Goal: Transaction & Acquisition: Download file/media

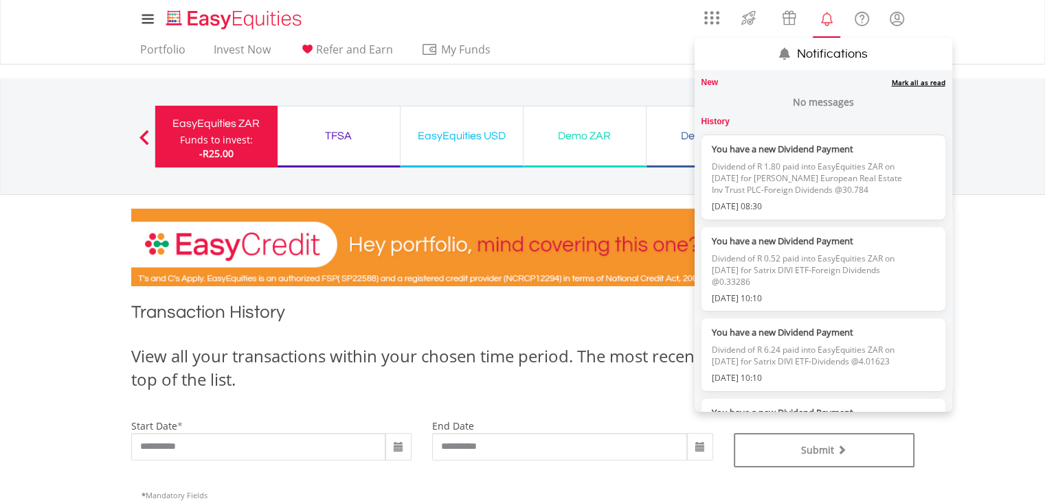
click at [904, 83] on link "Mark all as read" at bounding box center [918, 83] width 54 height 10
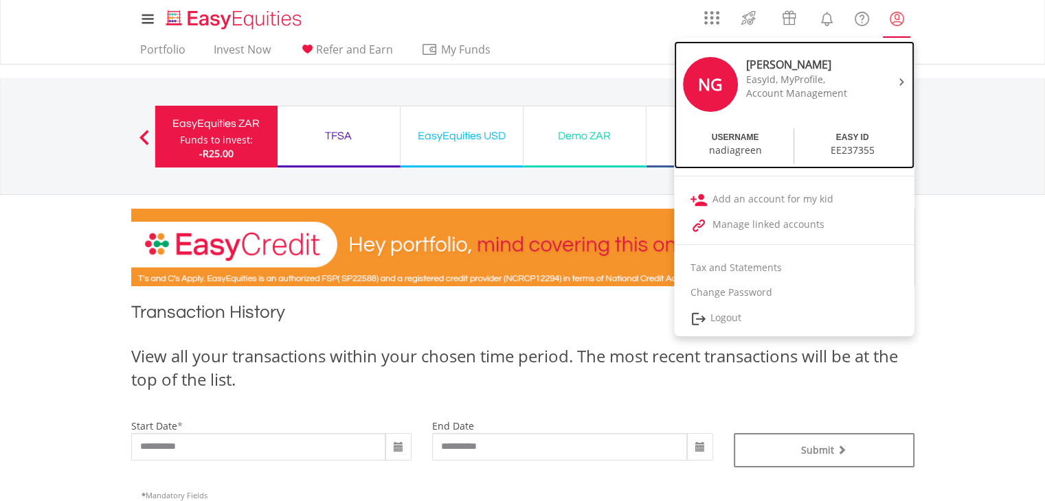
click at [896, 78] on div at bounding box center [899, 81] width 21 height 14
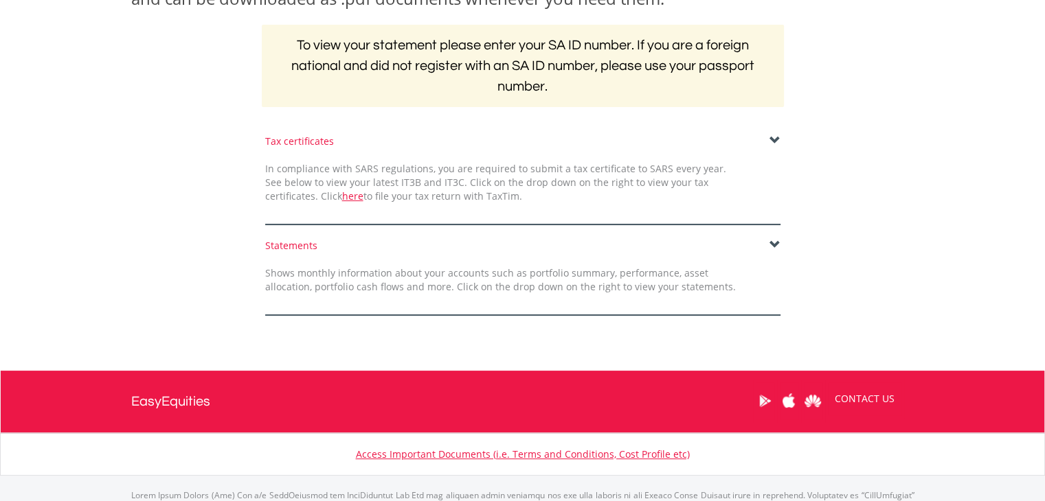
scroll to position [275, 0]
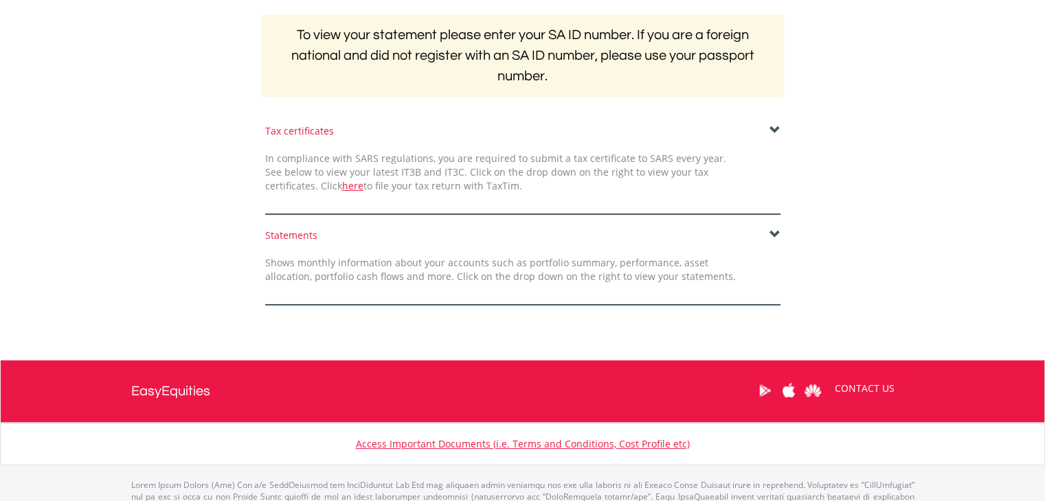
click at [775, 127] on span at bounding box center [774, 130] width 11 height 11
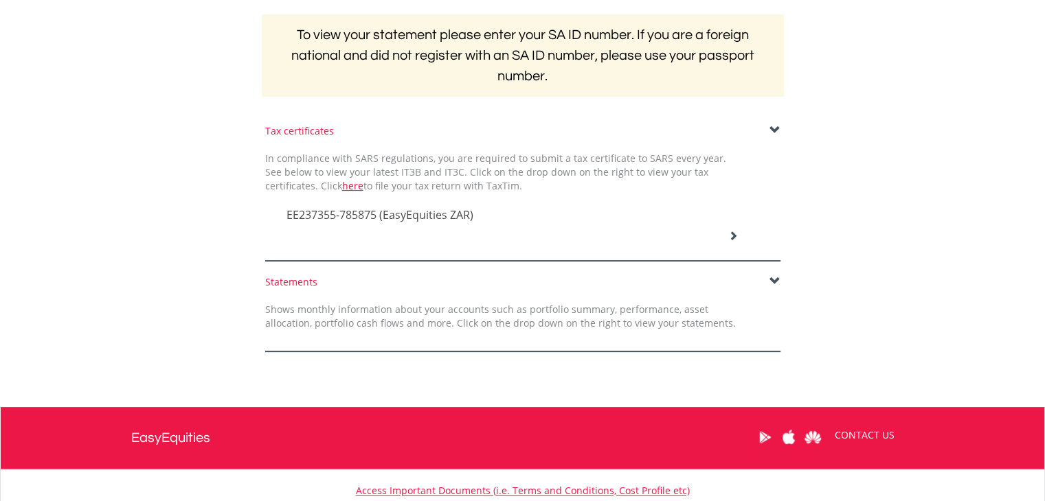
click at [423, 212] on span "EE237355-785875 (EasyEquities ZAR)" at bounding box center [379, 214] width 187 height 15
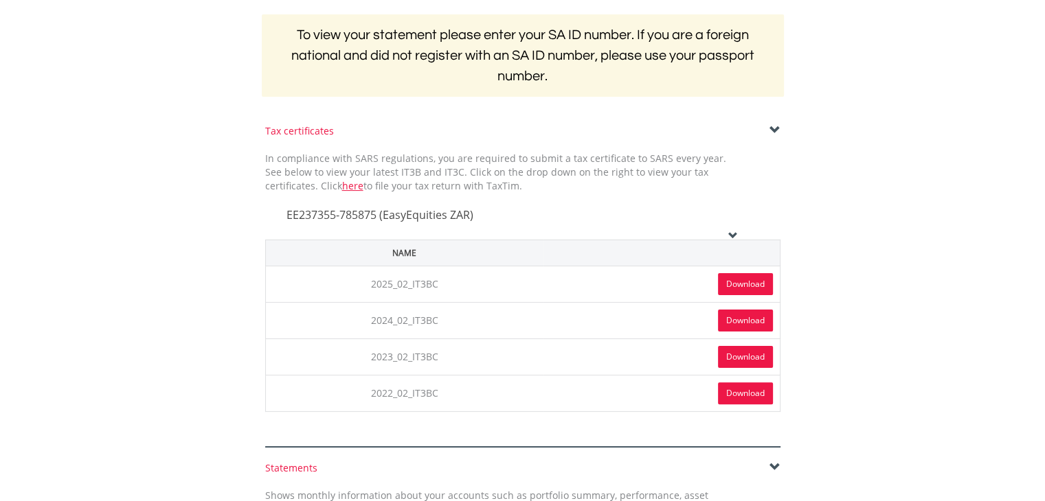
click at [737, 284] on link "Download" at bounding box center [745, 284] width 55 height 22
